Goal: Task Accomplishment & Management: Use online tool/utility

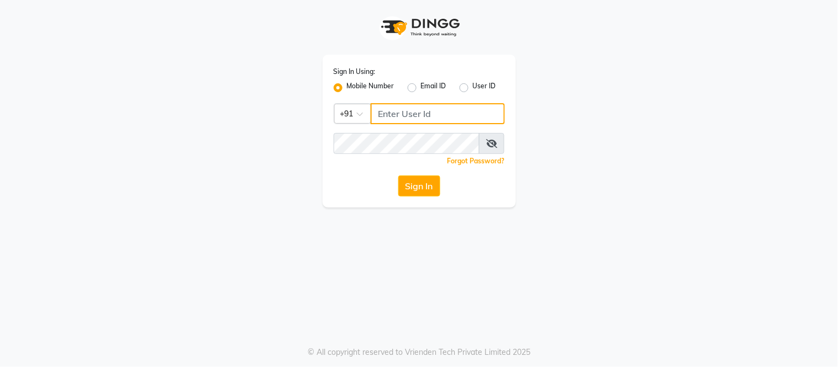
click at [419, 105] on input "Username" at bounding box center [438, 113] width 134 height 21
type input "8750002626"
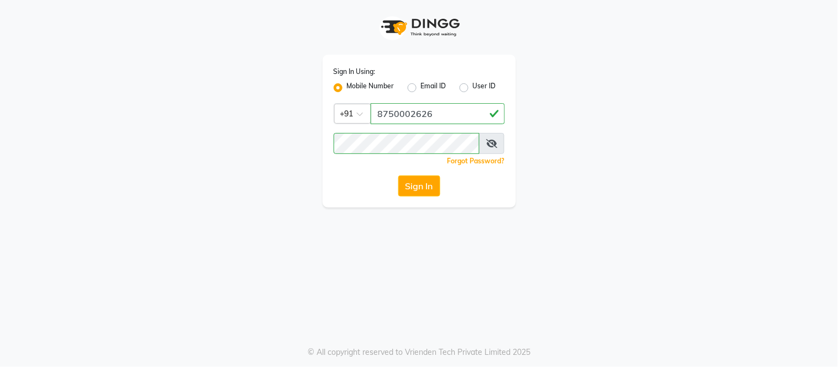
click at [489, 146] on icon at bounding box center [491, 143] width 11 height 9
click at [424, 184] on button "Sign In" at bounding box center [419, 186] width 42 height 21
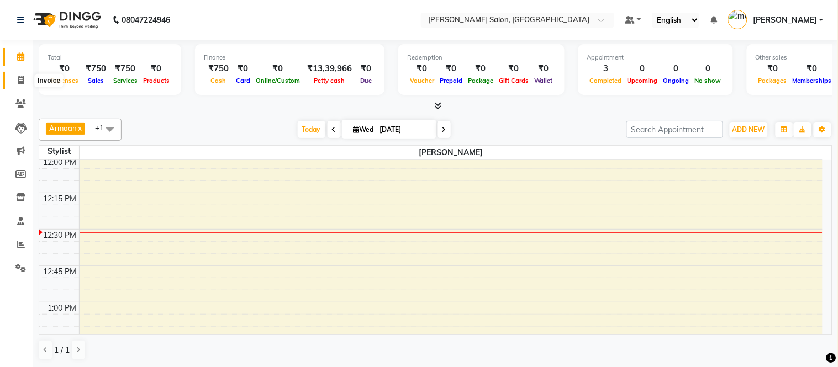
click at [19, 80] on icon at bounding box center [21, 80] width 6 height 8
select select "6469"
select select "service"
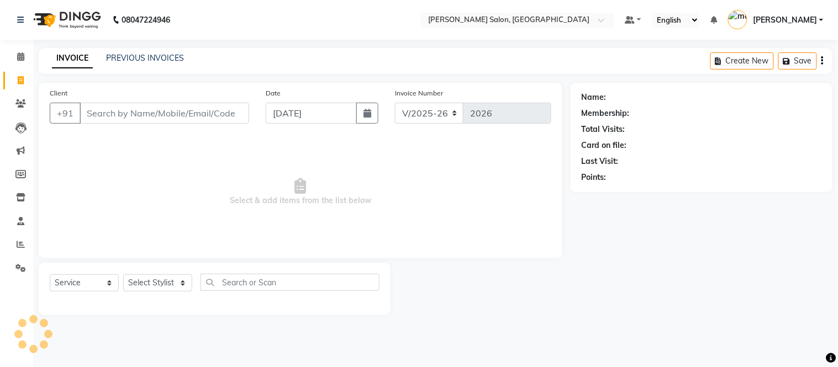
click at [179, 103] on input "Client" at bounding box center [165, 113] width 170 height 21
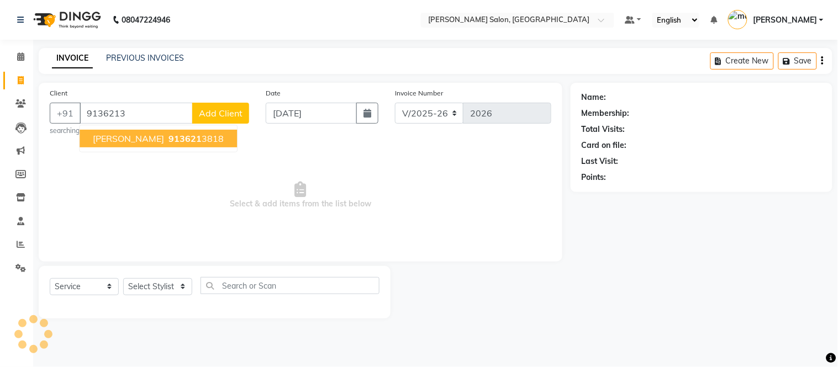
click at [168, 135] on span "913621" at bounding box center [184, 138] width 33 height 11
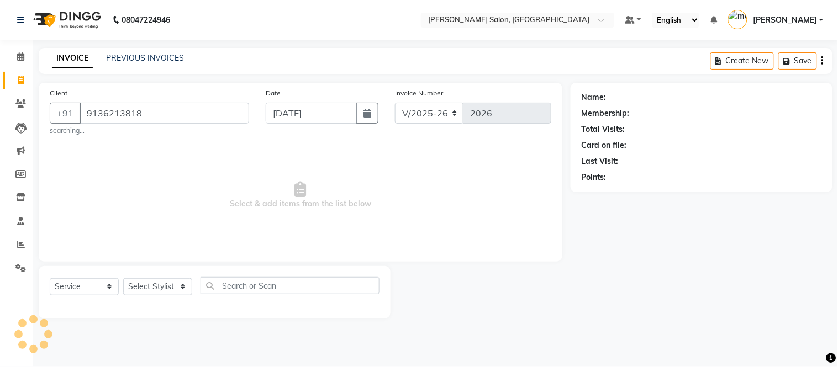
type input "9136213818"
select select "1: Object"
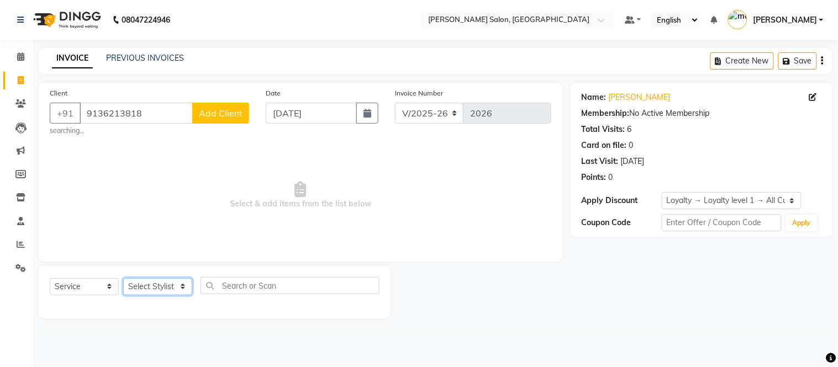
click at [161, 284] on select "Select Stylist [PERSON_NAME] [PERSON_NAME] [PERSON_NAME] [PERSON_NAME] [PERSON_…" at bounding box center [157, 286] width 69 height 17
select select "85906"
click at [123, 278] on select "Select Stylist [PERSON_NAME] [PERSON_NAME] [PERSON_NAME] [PERSON_NAME] [PERSON_…" at bounding box center [157, 286] width 69 height 17
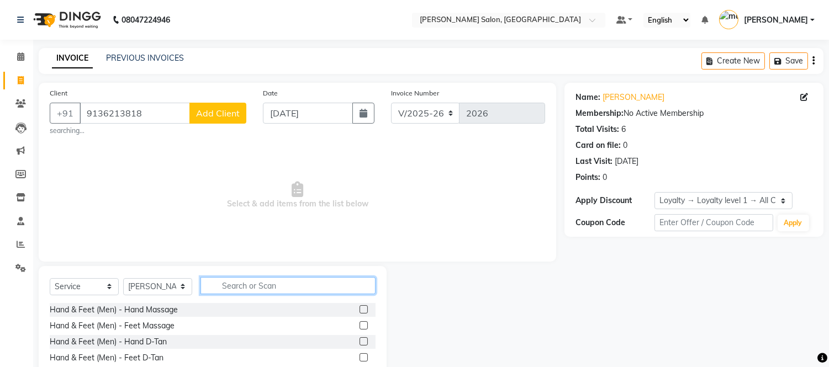
click at [284, 290] on input "text" at bounding box center [287, 285] width 175 height 17
click at [295, 293] on input "text" at bounding box center [287, 285] width 175 height 17
type input "hair cut"
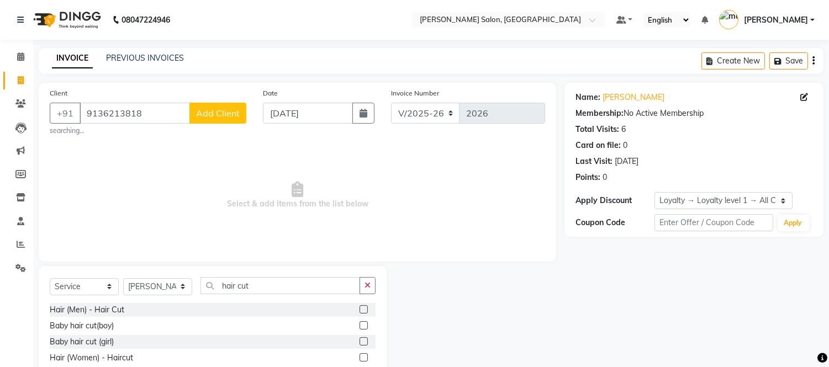
click at [359, 308] on label at bounding box center [363, 309] width 8 height 8
click at [359, 308] on input "checkbox" at bounding box center [362, 309] width 7 height 7
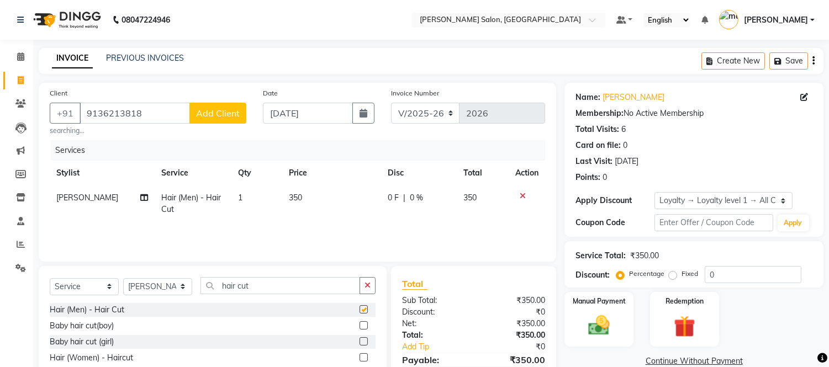
checkbox input "false"
click at [330, 279] on input "hair cut" at bounding box center [280, 285] width 160 height 17
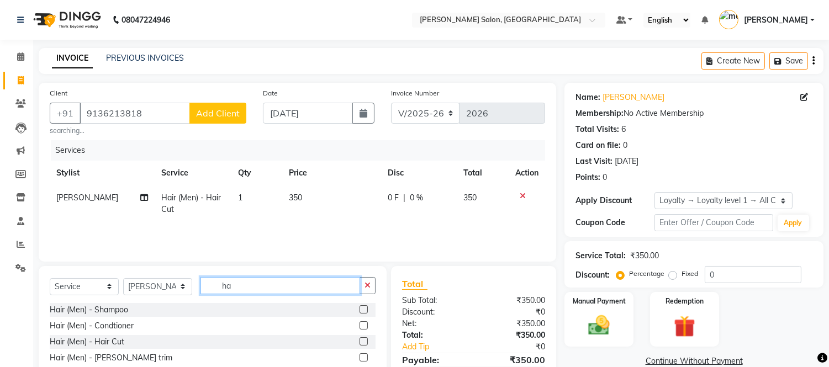
type input "h"
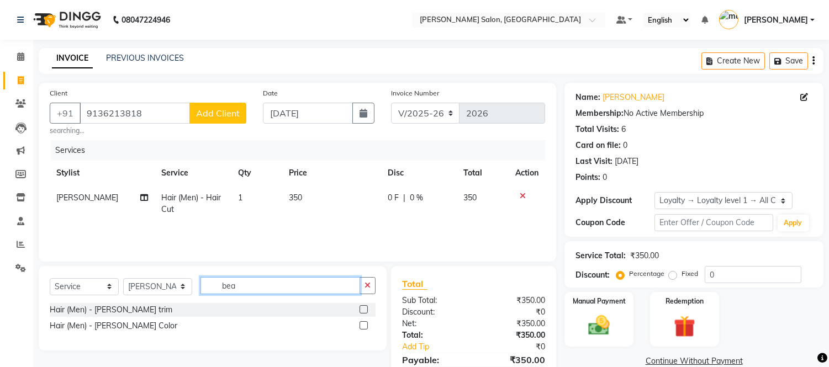
type input "bea"
click at [362, 311] on label at bounding box center [363, 309] width 8 height 8
click at [362, 311] on input "checkbox" at bounding box center [362, 309] width 7 height 7
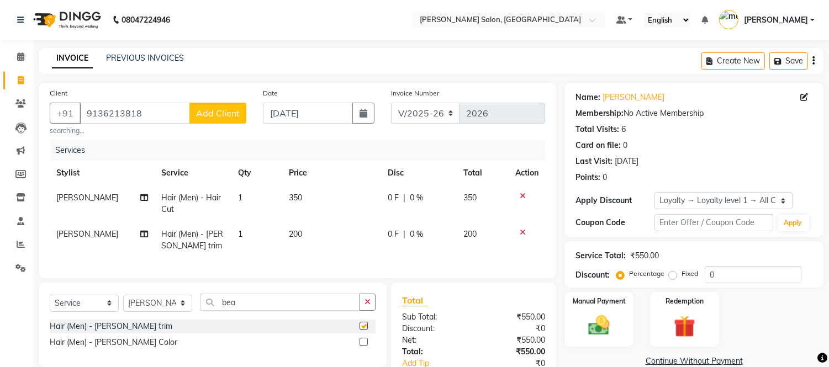
checkbox input "false"
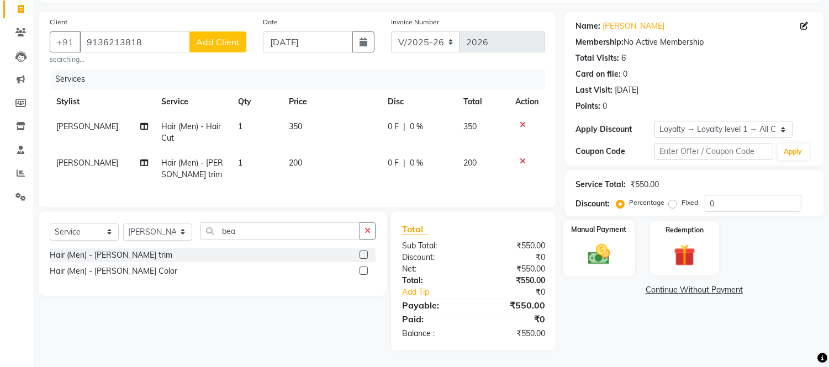
click at [585, 230] on div "Manual Payment" at bounding box center [599, 248] width 72 height 56
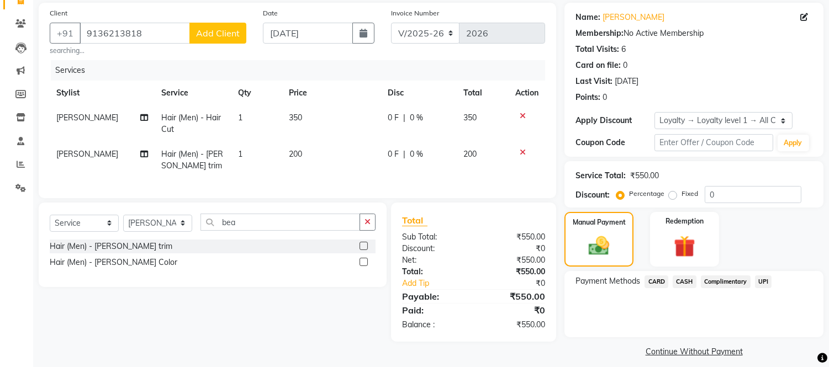
click at [685, 280] on span "CASH" at bounding box center [685, 282] width 24 height 13
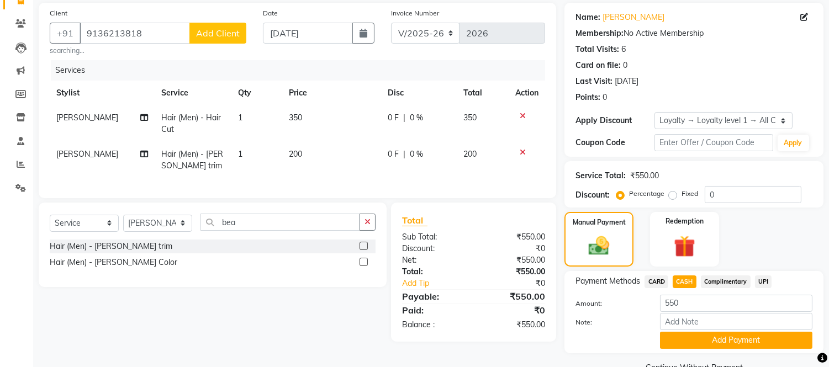
scroll to position [105, 0]
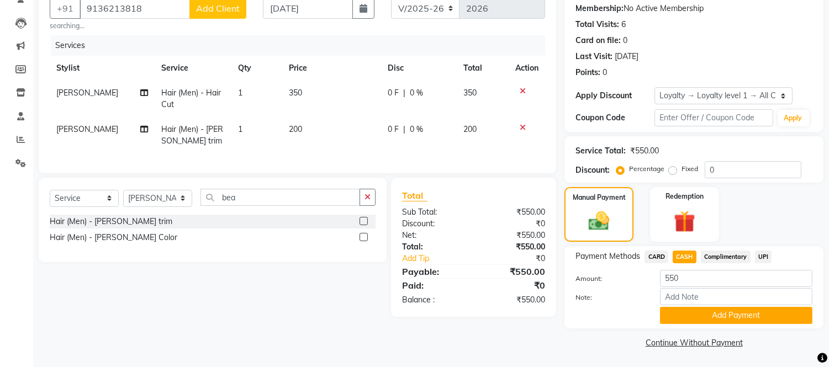
click at [764, 257] on span "UPI" at bounding box center [763, 257] width 17 height 13
click at [738, 319] on button "Add Payment" at bounding box center [736, 315] width 152 height 17
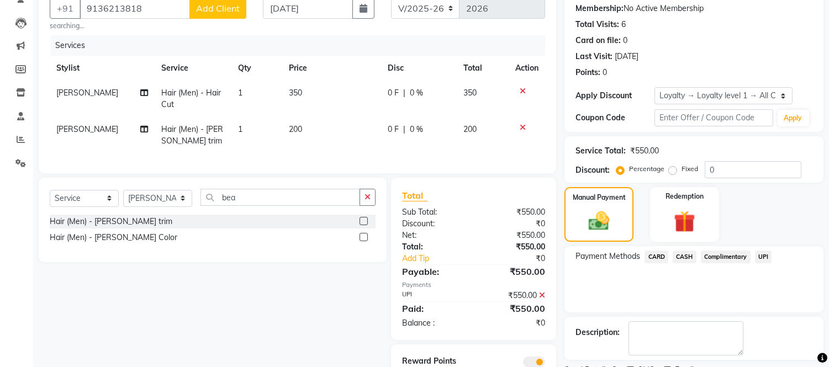
scroll to position [158, 0]
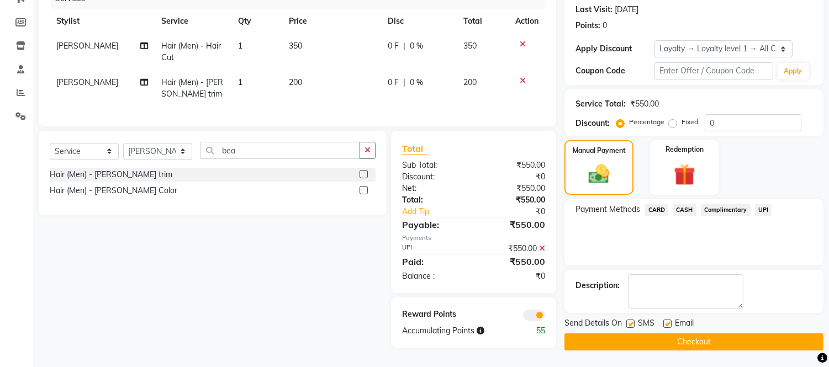
click at [729, 341] on button "Checkout" at bounding box center [693, 342] width 259 height 17
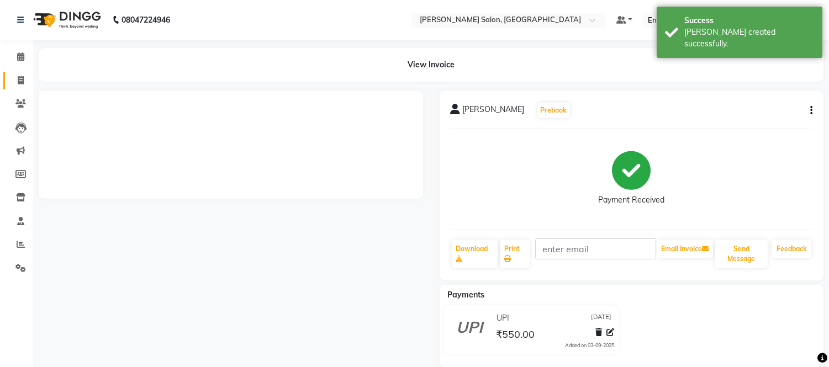
click at [19, 81] on icon at bounding box center [21, 80] width 6 height 8
select select "service"
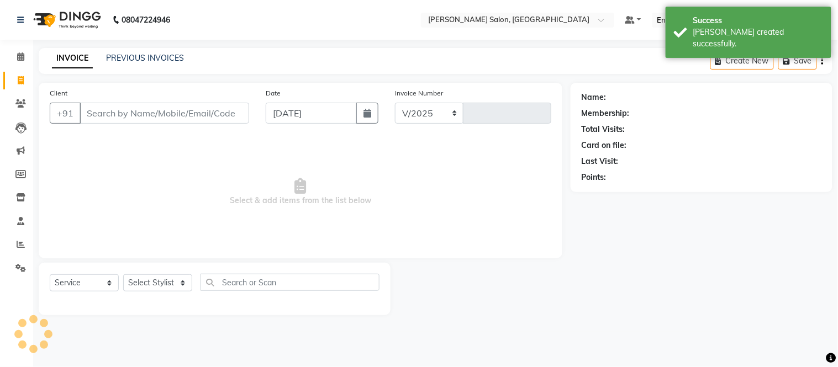
select select "6469"
type input "2027"
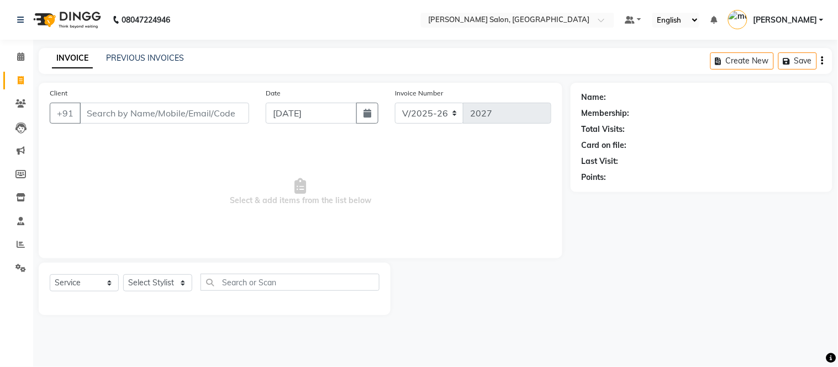
click at [0, 81] on li "Invoice" at bounding box center [16, 81] width 33 height 24
